Goal: Navigation & Orientation: Understand site structure

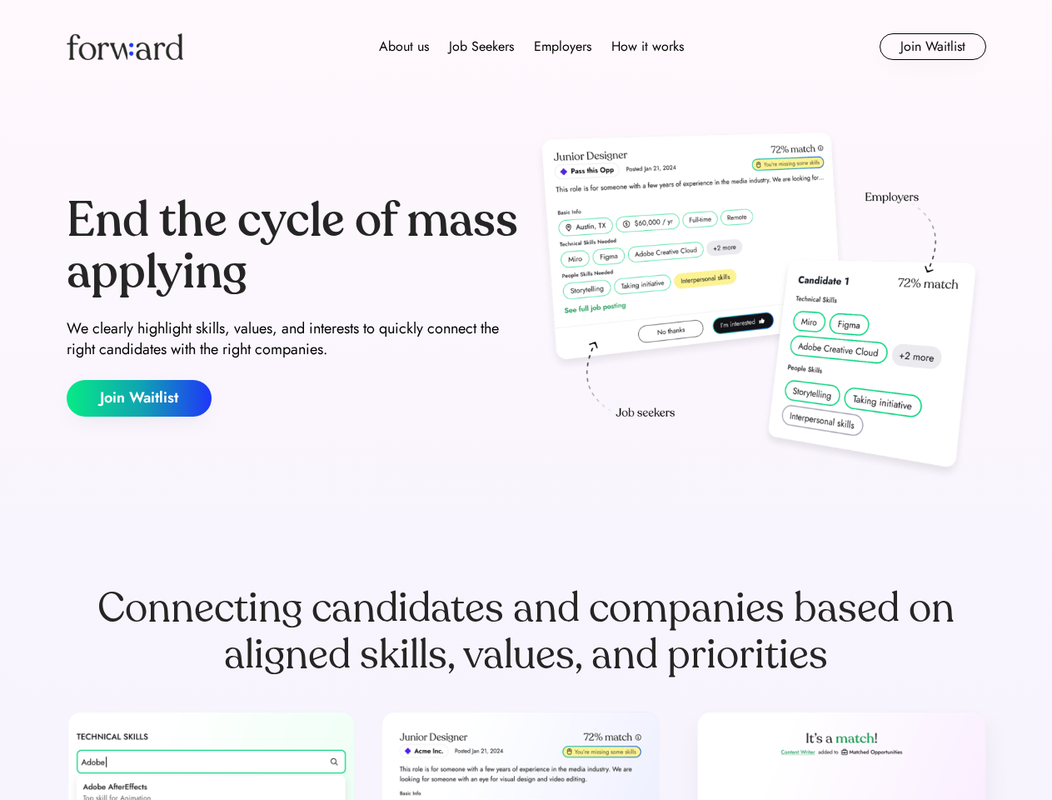
click at [526, 400] on div "End the cycle of mass applying We clearly highlight skills, values, and interes…" at bounding box center [527, 306] width 920 height 358
click at [526, 47] on div "About us Job Seekers Employers How it works" at bounding box center [531, 47] width 656 height 20
click at [125, 47] on img at bounding box center [125, 46] width 117 height 27
click at [531, 47] on div "About us Job Seekers Employers How it works" at bounding box center [531, 47] width 656 height 20
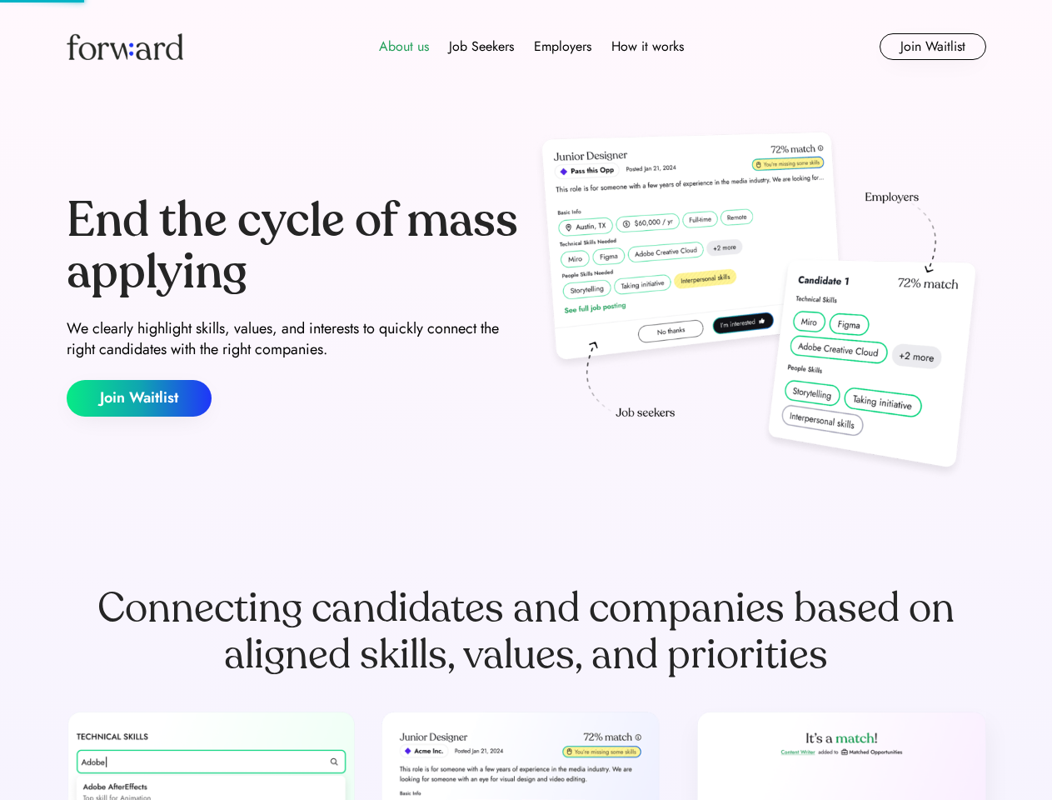
click at [404, 47] on div "About us" at bounding box center [404, 47] width 50 height 20
click at [481, 47] on div "Job Seekers" at bounding box center [481, 47] width 65 height 20
click at [562, 47] on div "Employers" at bounding box center [562, 47] width 57 height 20
click at [646, 47] on div "How it works" at bounding box center [647, 47] width 72 height 20
click at [932, 47] on button "Join Waitlist" at bounding box center [933, 46] width 107 height 27
